Goal: Information Seeking & Learning: Learn about a topic

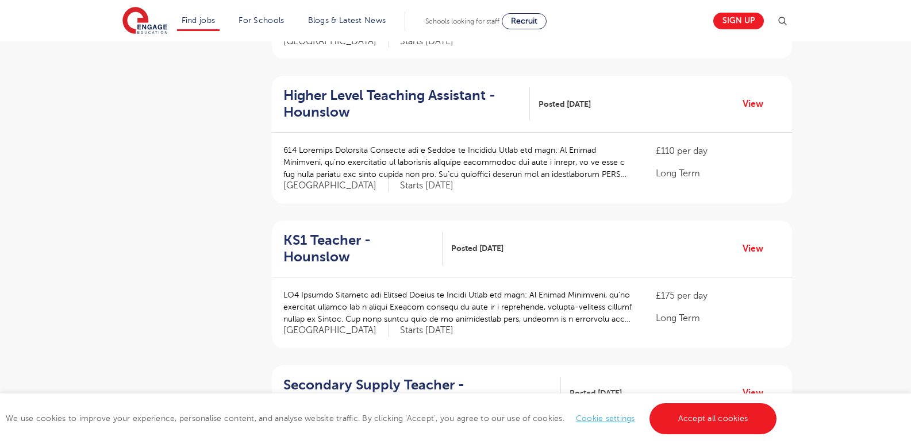
scroll to position [1149, 0]
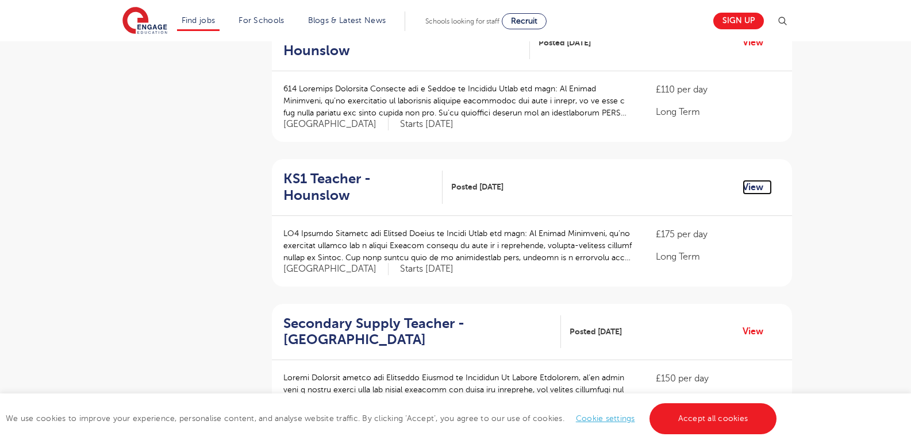
click at [758, 180] on link "View" at bounding box center [756, 187] width 29 height 15
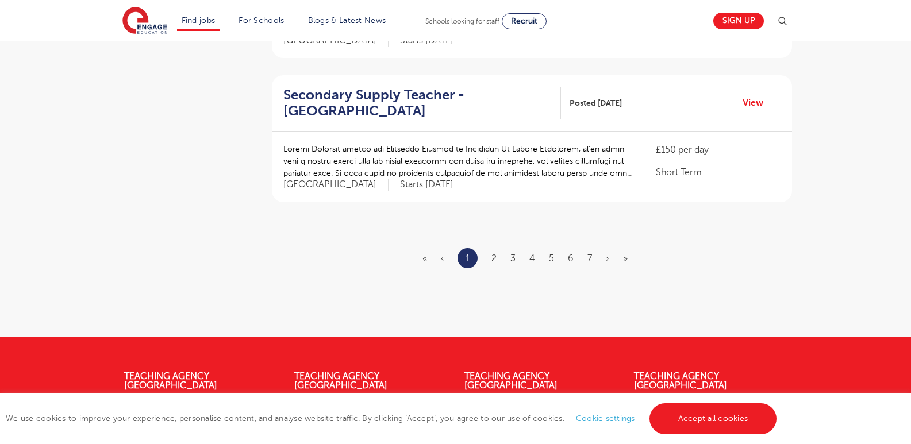
scroll to position [1379, 0]
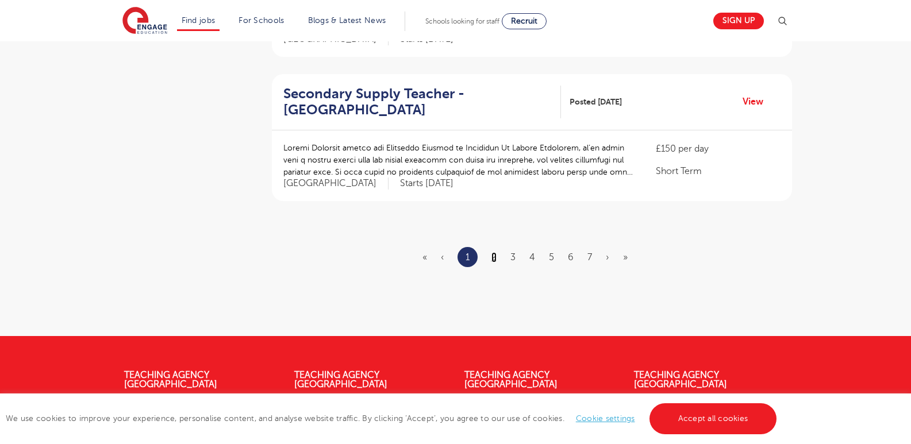
click at [494, 252] on link "2" at bounding box center [493, 257] width 5 height 10
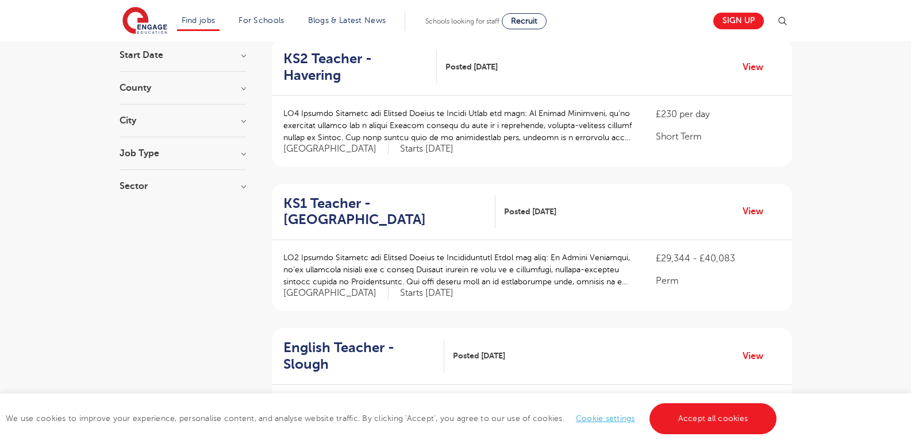
scroll to position [230, 0]
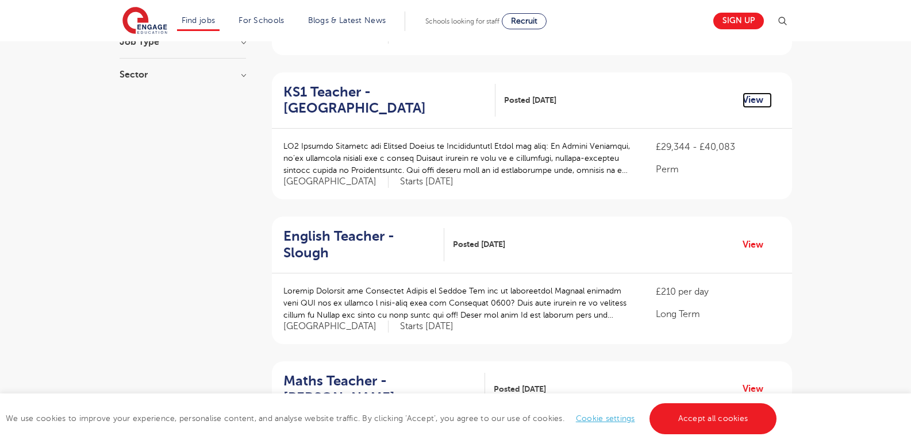
click at [758, 93] on link "View" at bounding box center [756, 100] width 29 height 15
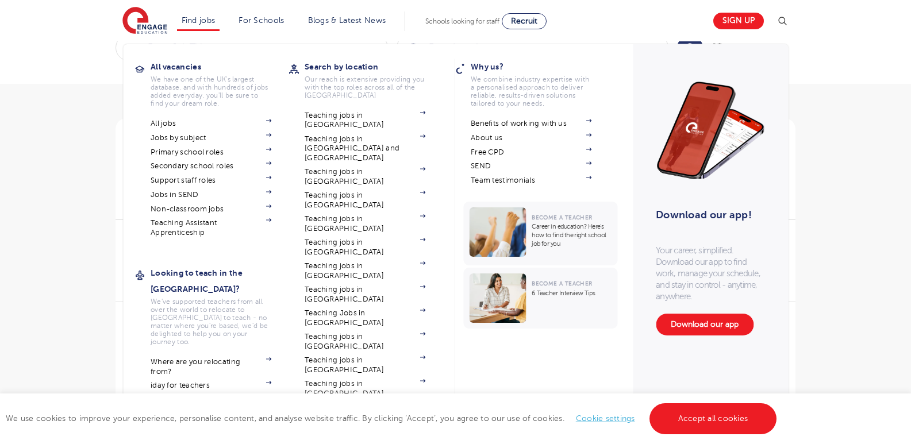
scroll to position [57, 0]
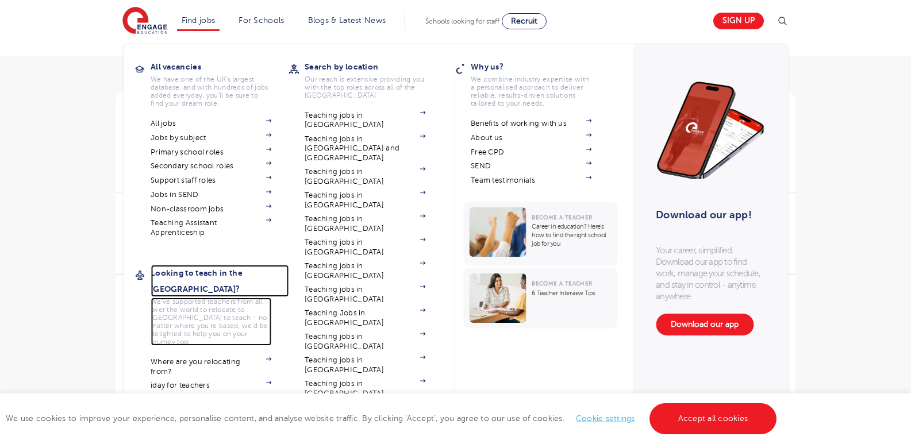
click at [241, 269] on h3 "Looking to teach in the [GEOGRAPHIC_DATA]?" at bounding box center [220, 281] width 138 height 32
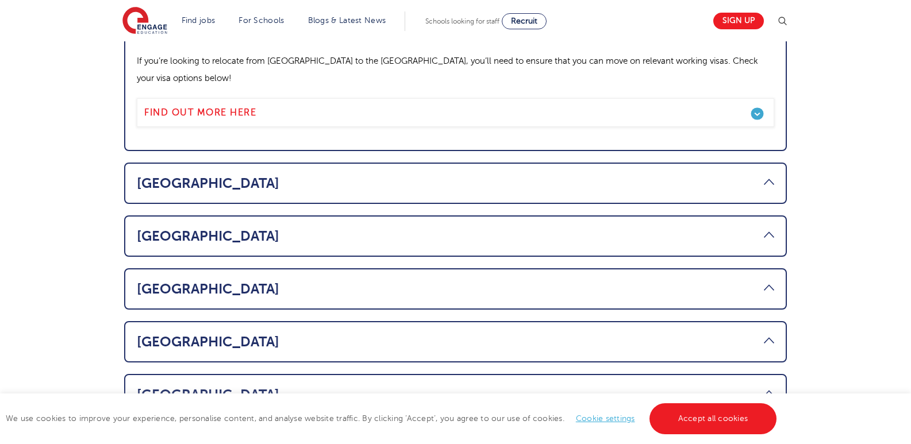
scroll to position [747, 0]
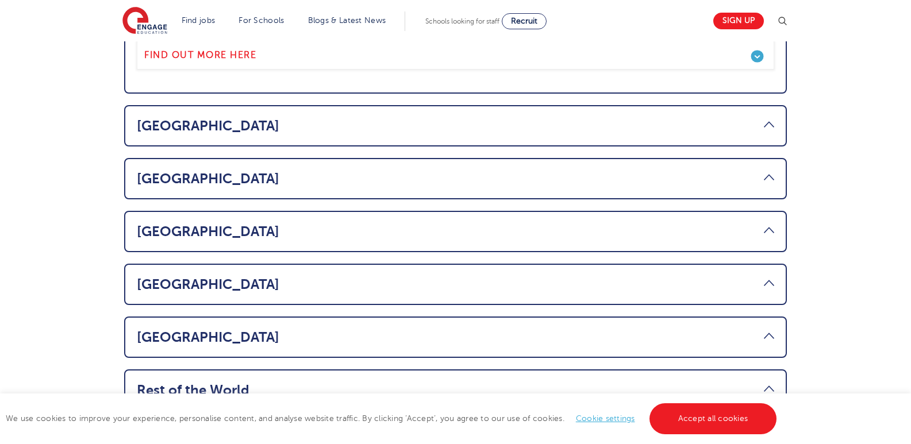
click at [771, 382] on link "Rest of the World" at bounding box center [455, 390] width 637 height 16
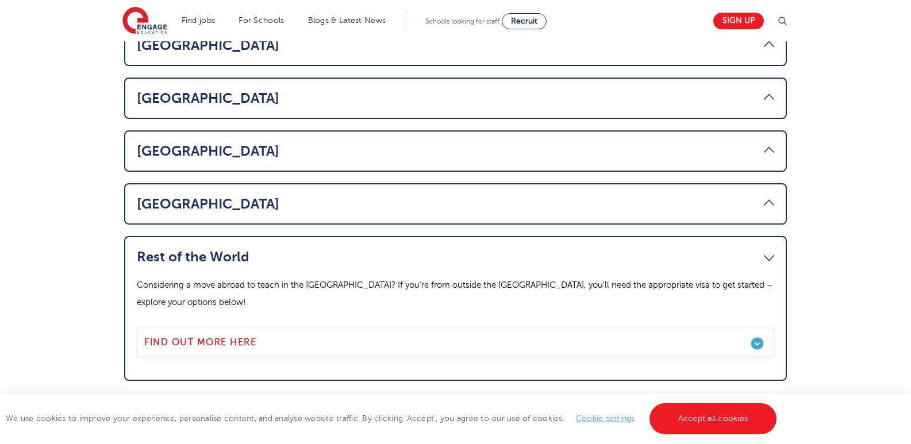
scroll to position [765, 0]
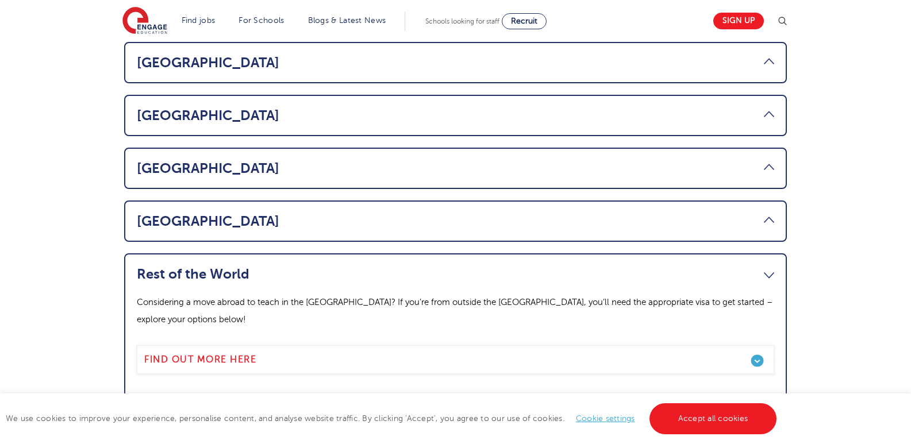
click at [201, 213] on link "South Africa" at bounding box center [455, 221] width 637 height 16
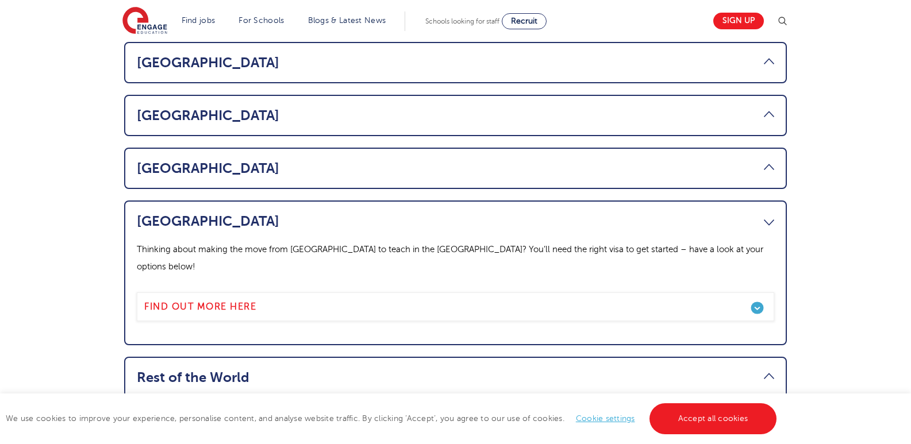
click at [245, 369] on link "Rest of the World" at bounding box center [455, 377] width 637 height 16
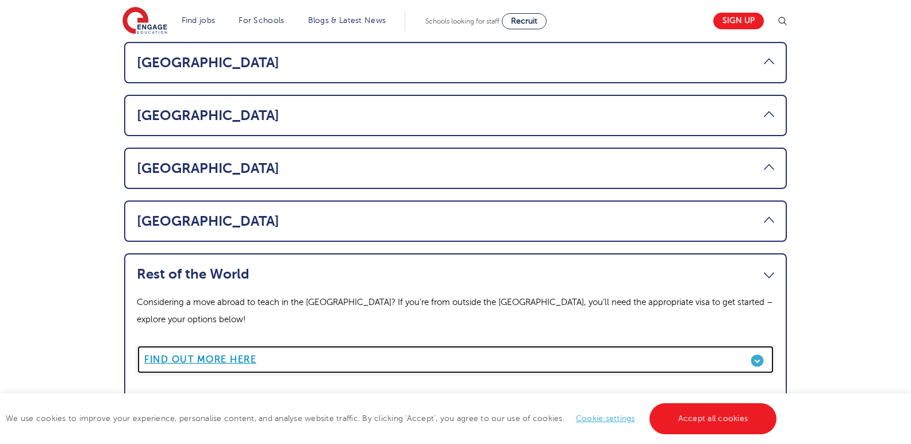
click at [753, 345] on link "Find out more here" at bounding box center [455, 359] width 637 height 29
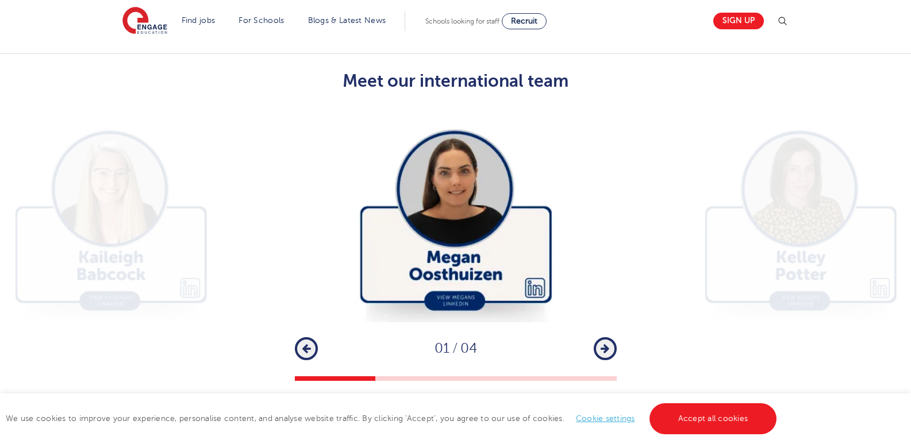
scroll to position [2241, 0]
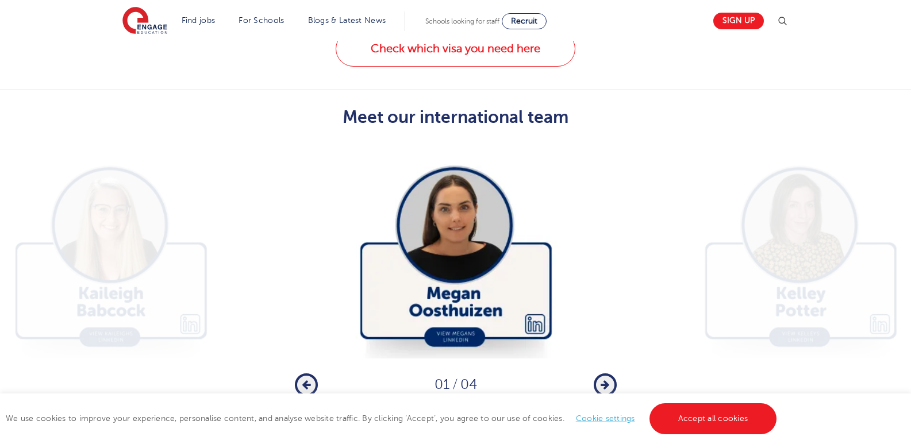
click at [483, 224] on img at bounding box center [456, 251] width 322 height 214
click at [451, 318] on img at bounding box center [456, 251] width 322 height 214
click at [533, 302] on img at bounding box center [456, 251] width 322 height 214
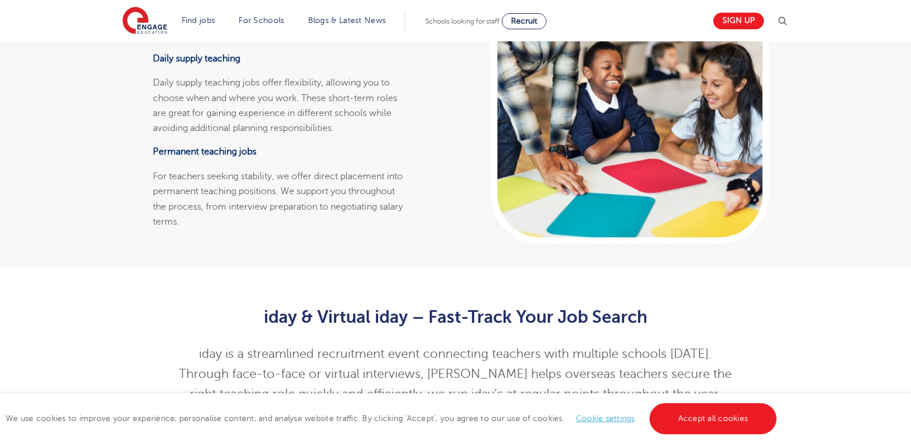
scroll to position [2790, 0]
